Goal: Information Seeking & Learning: Find specific page/section

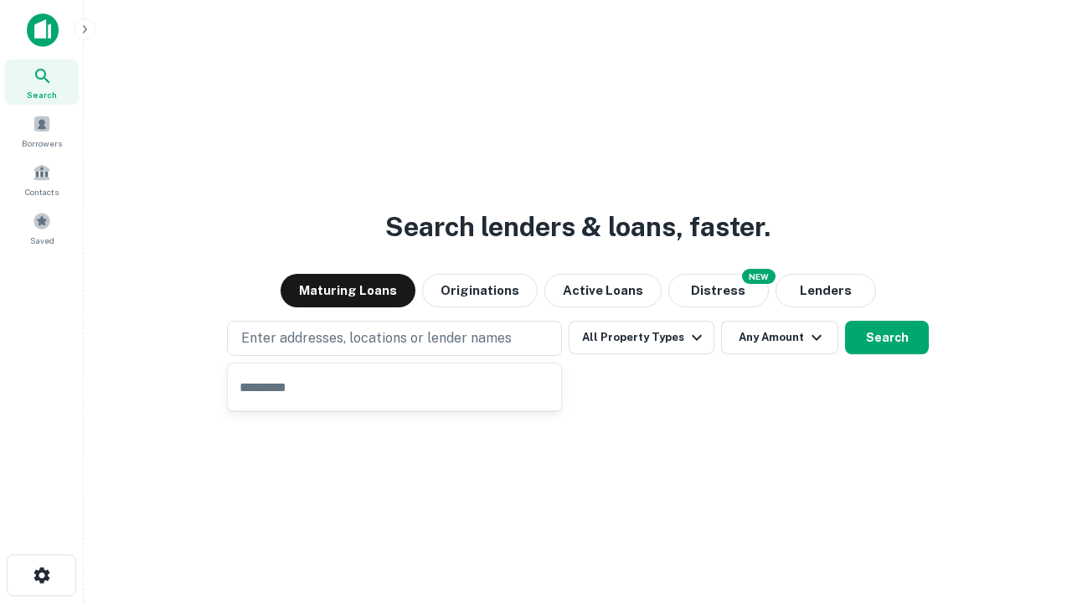
type input "**********"
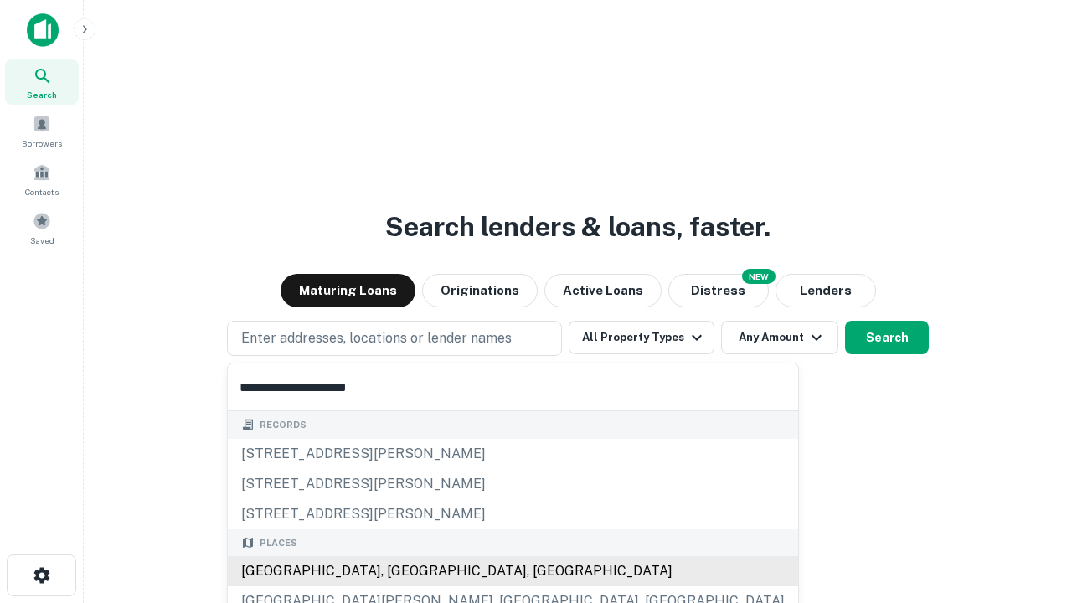
click at [400, 571] on div "Santa Monica, CA, USA" at bounding box center [513, 571] width 570 height 30
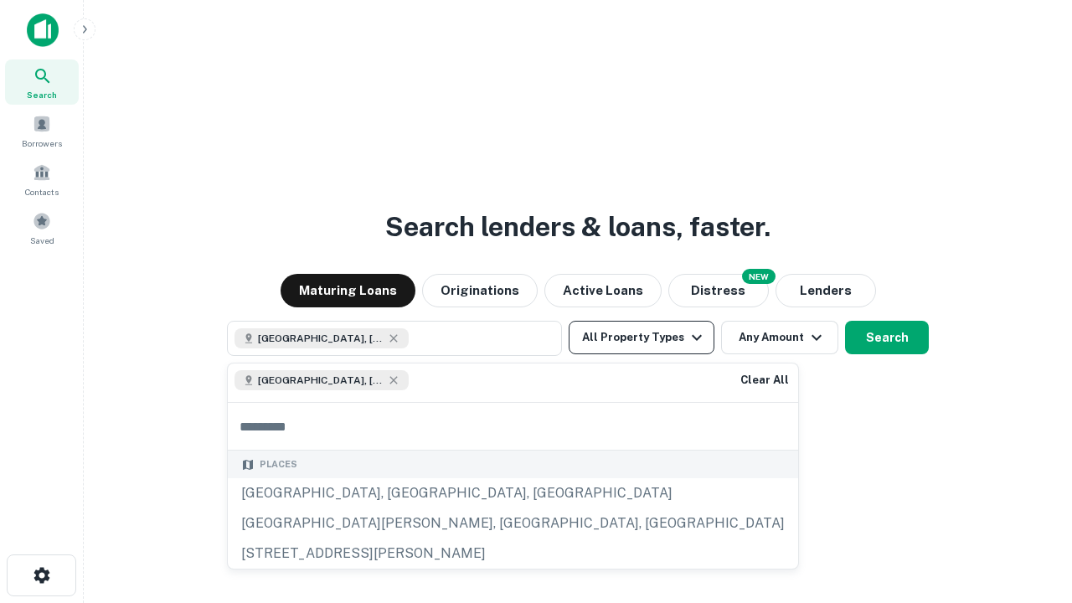
click at [642, 338] on button "All Property Types" at bounding box center [642, 338] width 146 height 34
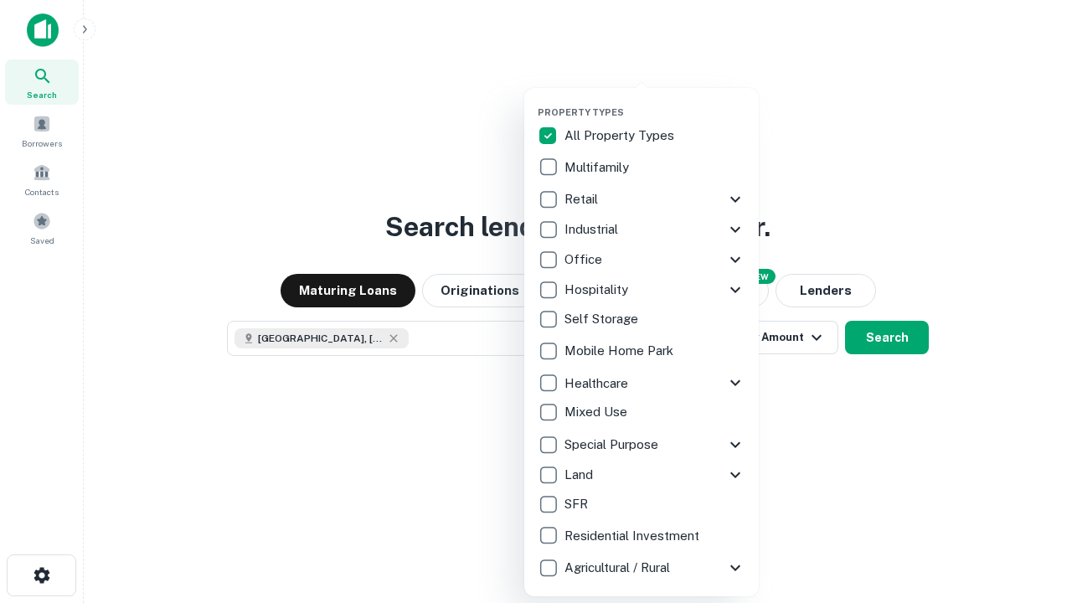
click at [655, 101] on button "button" at bounding box center [655, 101] width 235 height 1
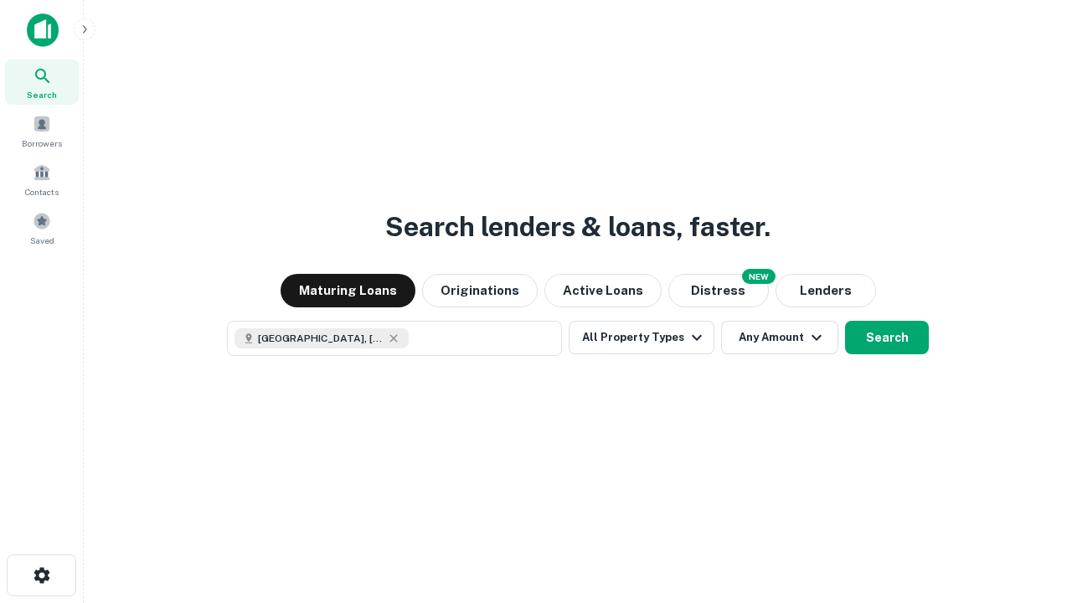
scroll to position [27, 0]
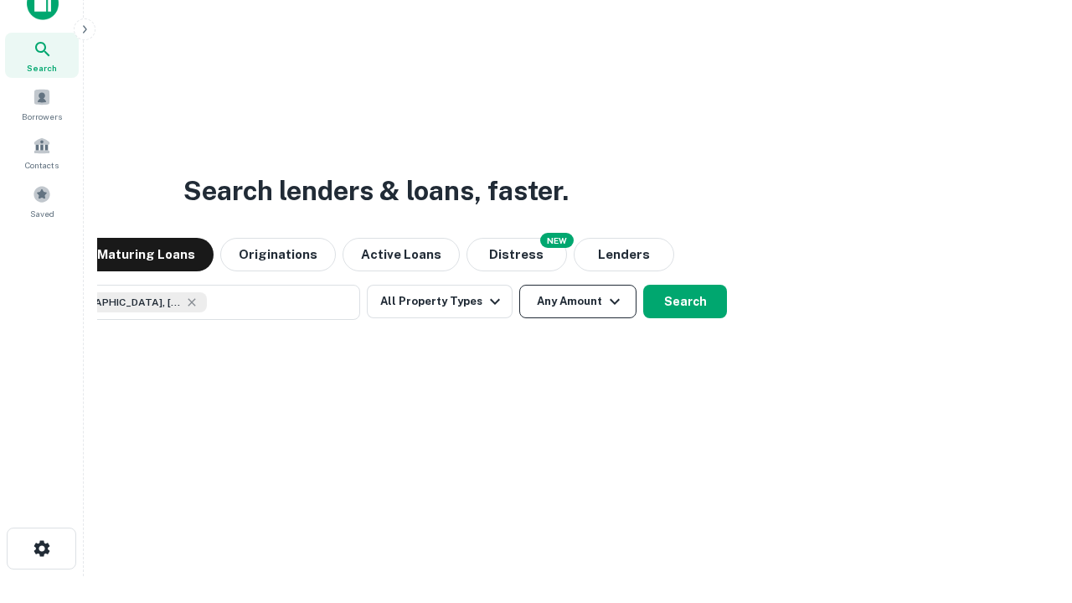
click at [519, 285] on button "Any Amount" at bounding box center [577, 302] width 117 height 34
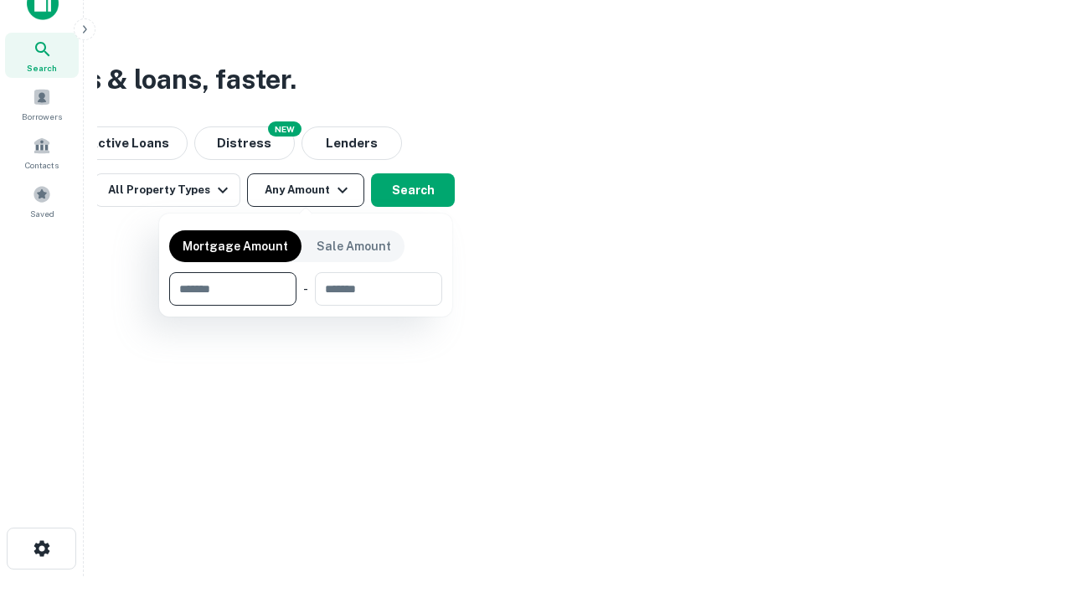
type input "*******"
click at [306, 306] on button "button" at bounding box center [305, 306] width 273 height 1
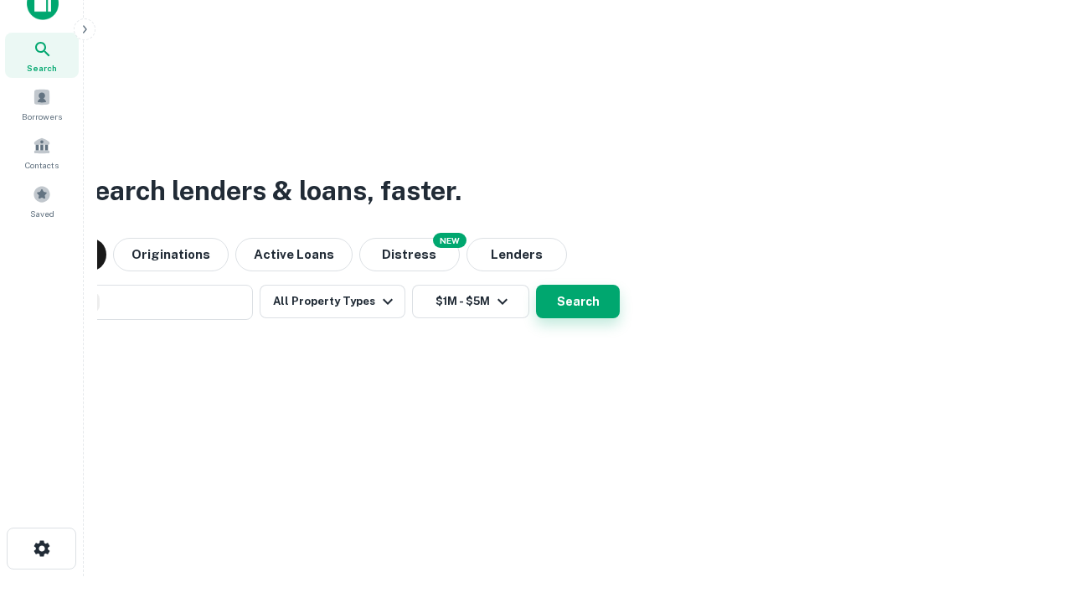
click at [536, 285] on button "Search" at bounding box center [578, 302] width 84 height 34
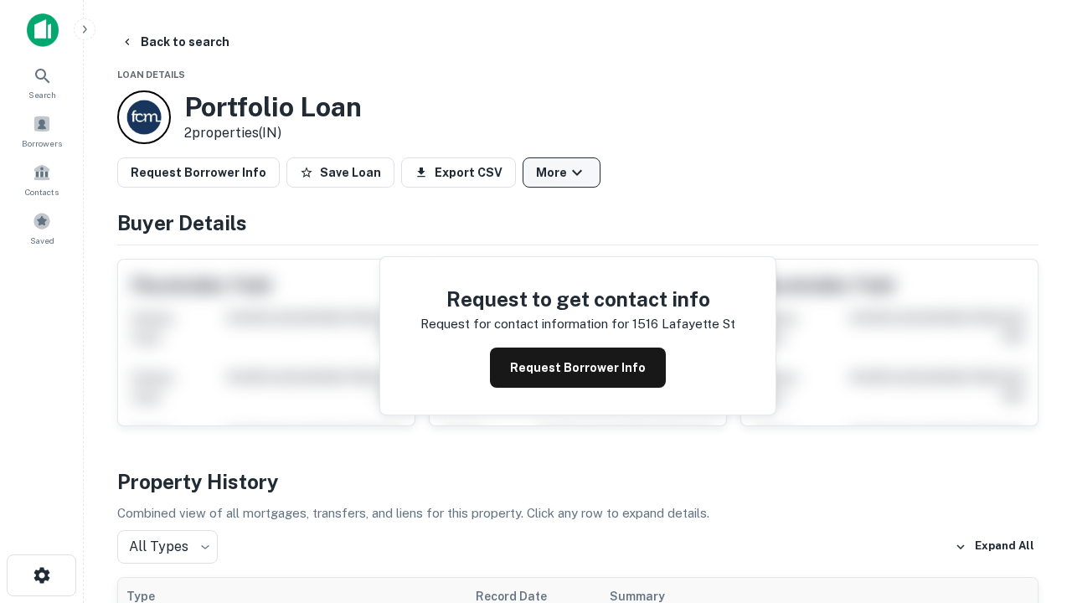
click at [561, 173] on button "More" at bounding box center [562, 172] width 78 height 30
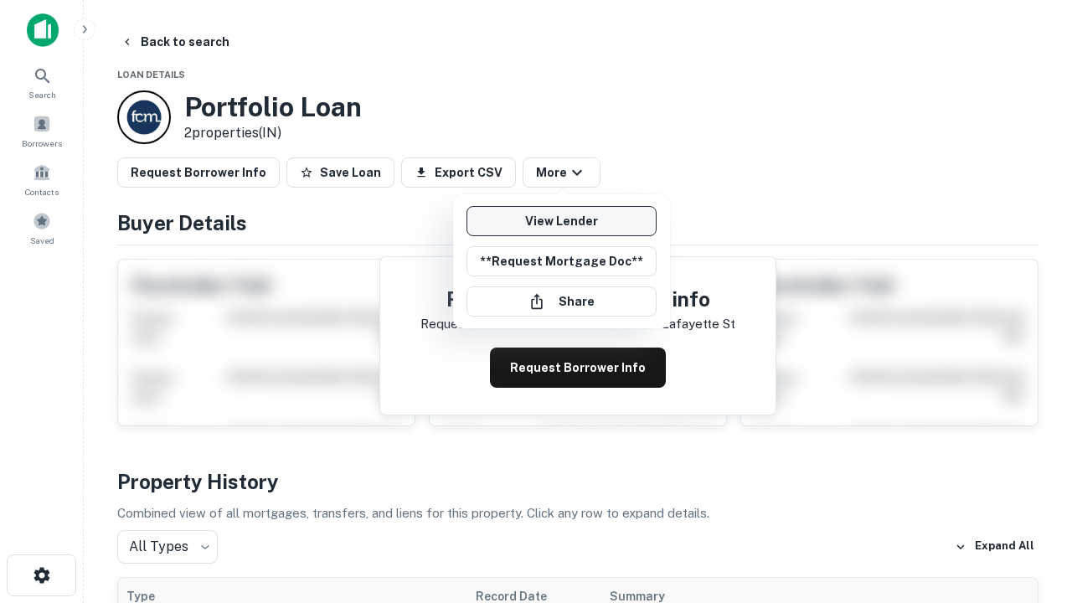
click at [561, 221] on link "View Lender" at bounding box center [562, 221] width 190 height 30
